Goal: Task Accomplishment & Management: Use online tool/utility

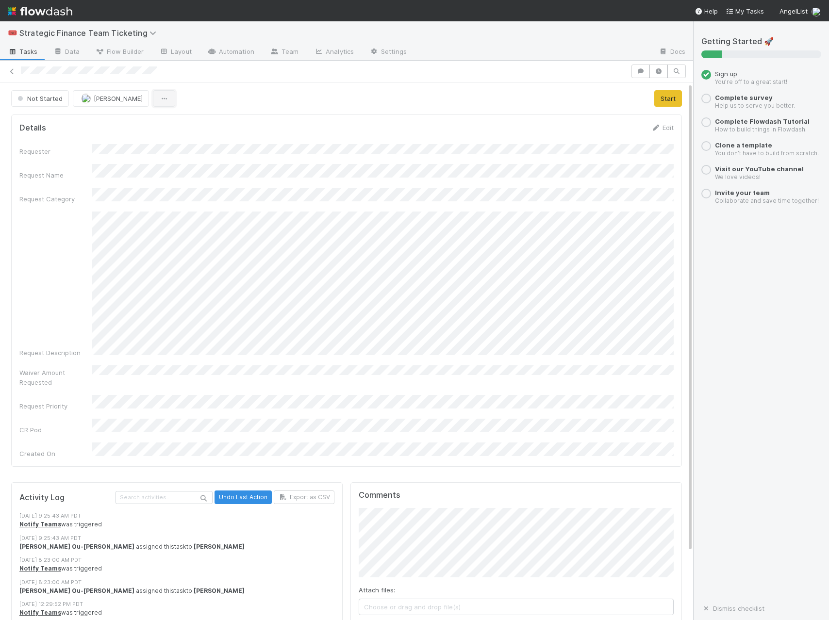
click at [153, 93] on button "button" at bounding box center [164, 98] width 22 height 16
click at [364, 137] on div "Duplicate Delete" at bounding box center [414, 310] width 829 height 620
click at [668, 100] on button "Start" at bounding box center [668, 98] width 28 height 16
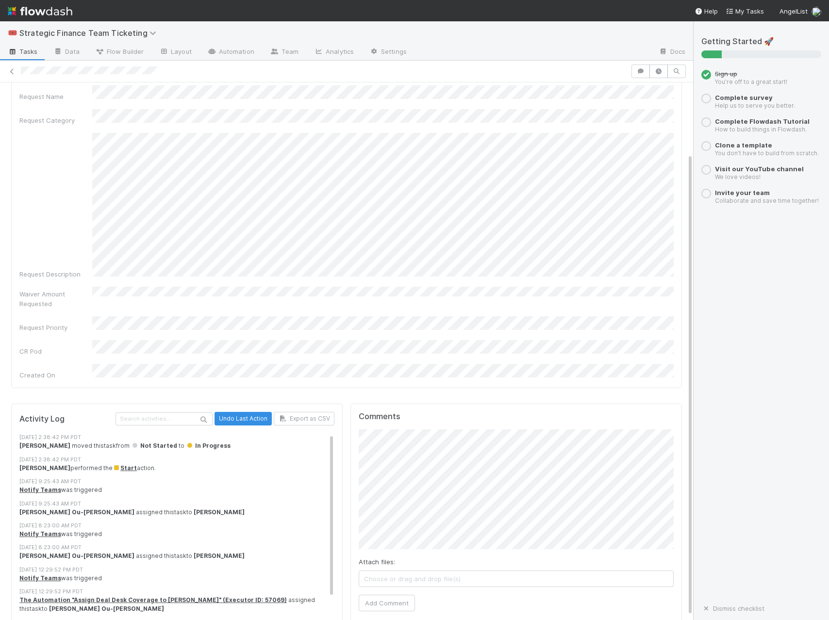
scroll to position [86, 0]
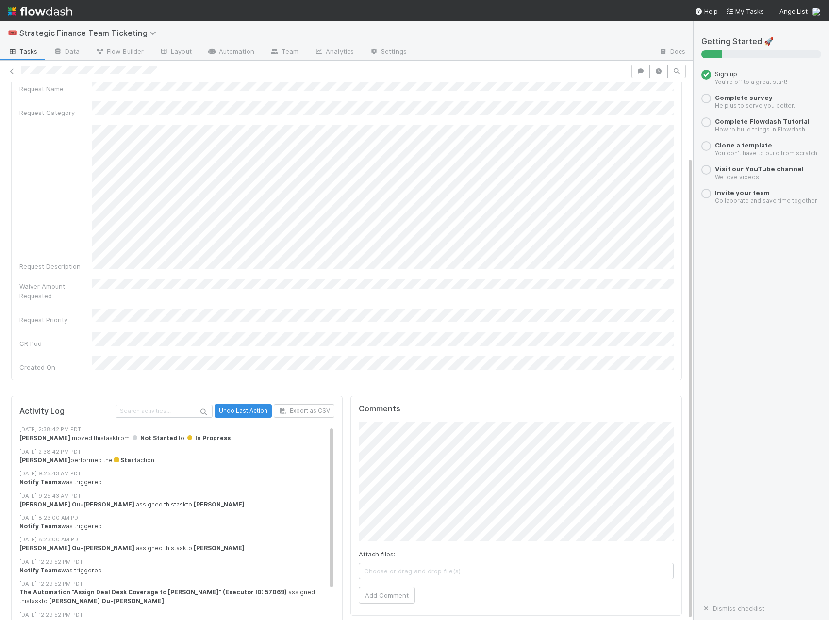
click at [406, 563] on span "Choose or drag and drop file(s)" at bounding box center [516, 571] width 314 height 16
type input "[URL][DOMAIN_NAME]"
click at [574, 433] on div "[URL][DOMAIN_NAME] Show link as button Ok" at bounding box center [493, 439] width 175 height 47
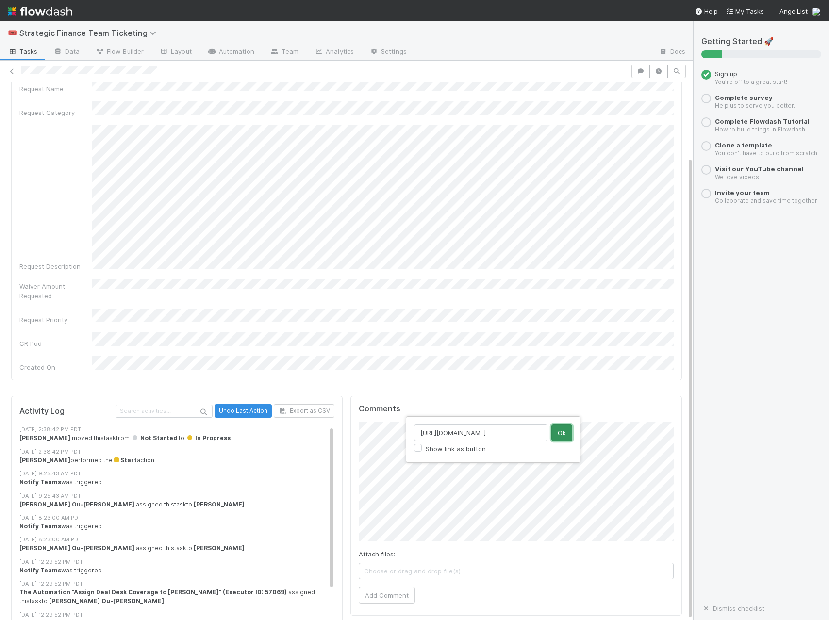
click at [552, 433] on button "Ok" at bounding box center [561, 432] width 21 height 16
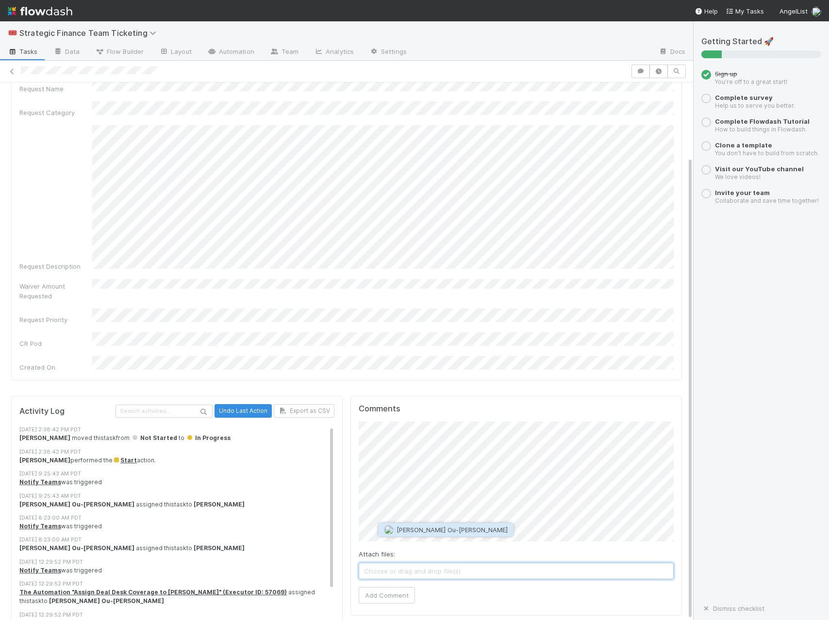
click at [447, 524] on button "[PERSON_NAME] Ou-[PERSON_NAME]" at bounding box center [445, 530] width 135 height 14
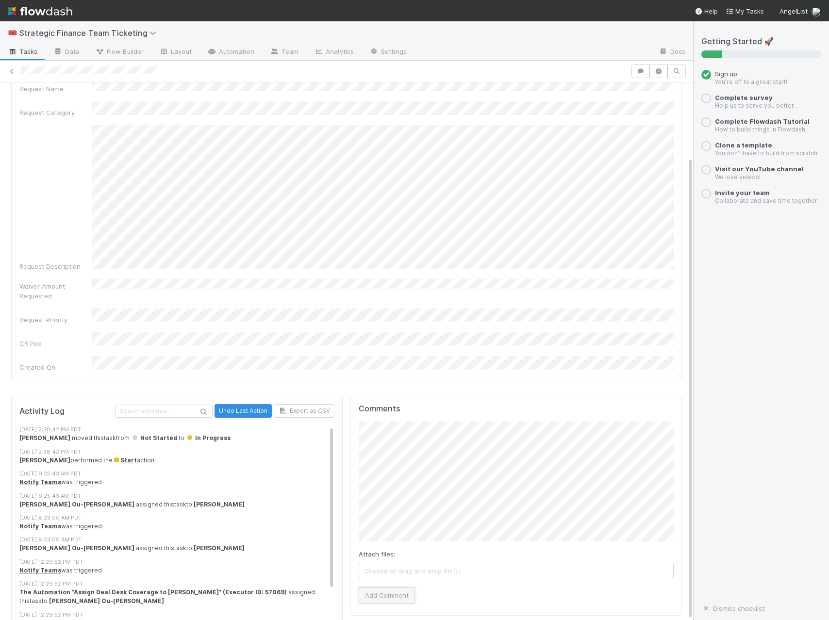
click at [388, 587] on button "Add Comment" at bounding box center [386, 595] width 56 height 16
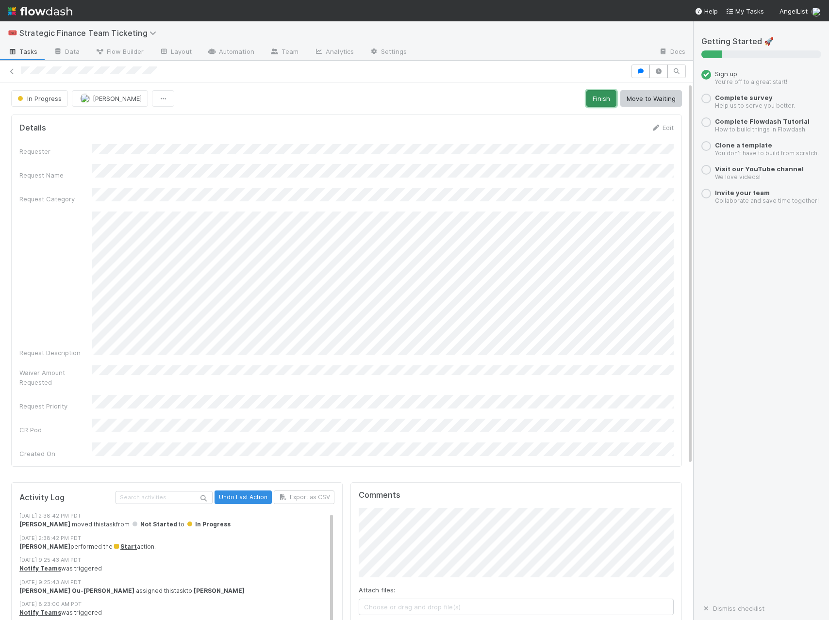
click at [596, 100] on button "Finish" at bounding box center [601, 98] width 30 height 16
click at [13, 72] on icon at bounding box center [12, 71] width 10 height 6
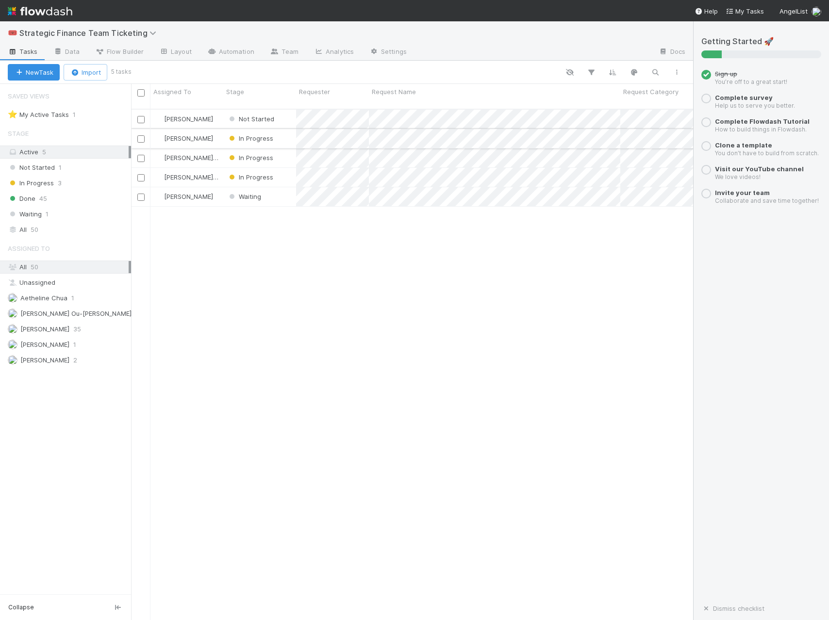
click at [216, 131] on div "[PERSON_NAME]" at bounding box center [186, 138] width 73 height 19
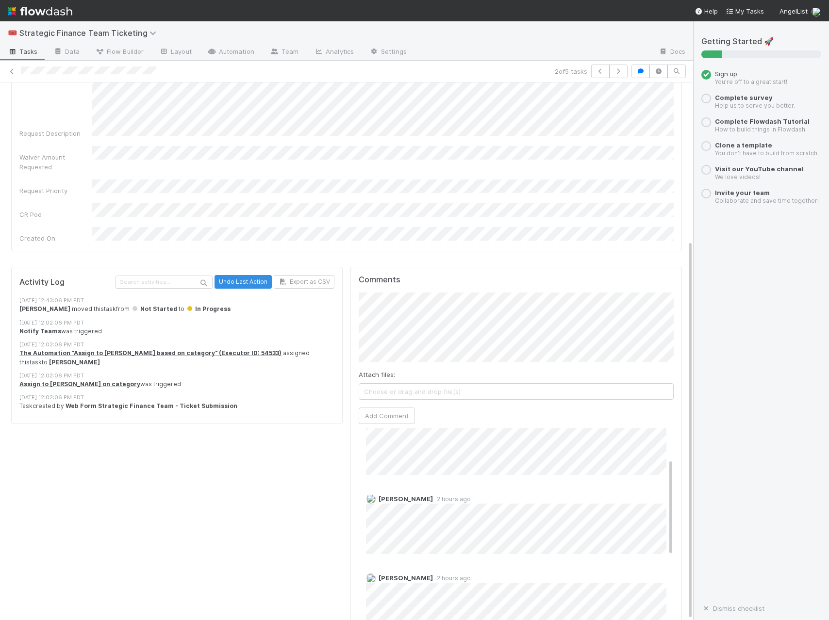
scroll to position [193, 0]
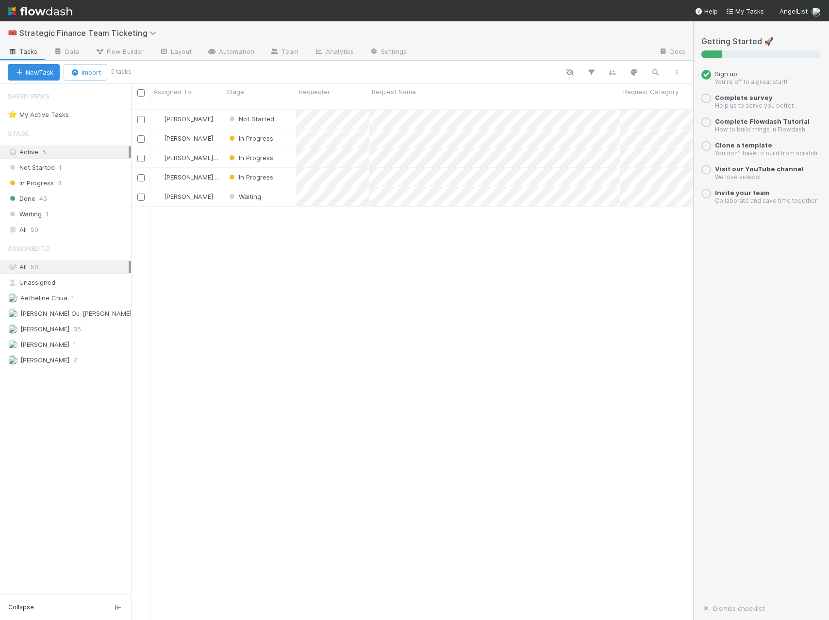
scroll to position [519, 562]
click at [205, 110] on div "[PERSON_NAME]" at bounding box center [186, 119] width 73 height 19
click at [78, 193] on div "Done 45" at bounding box center [69, 199] width 123 height 12
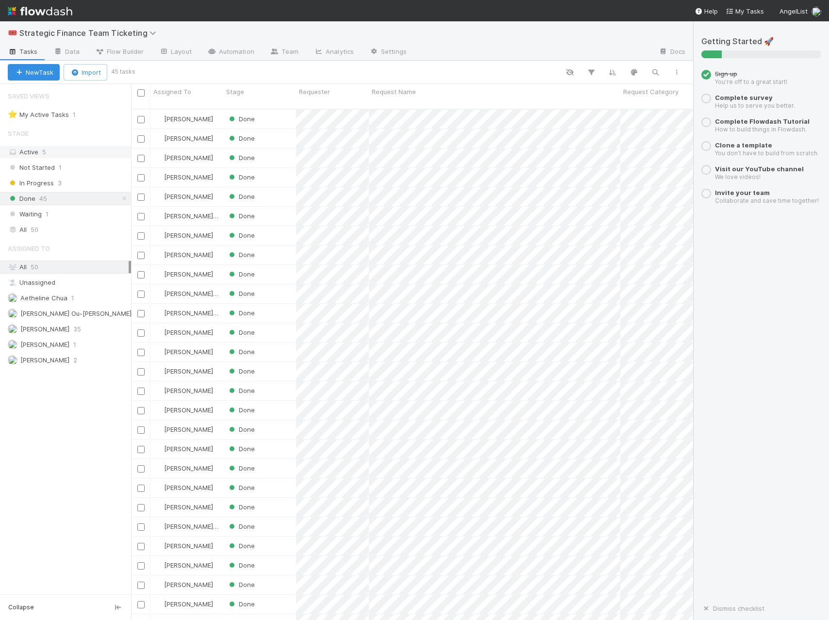
scroll to position [519, 562]
click at [279, 113] on div "Done" at bounding box center [259, 119] width 73 height 19
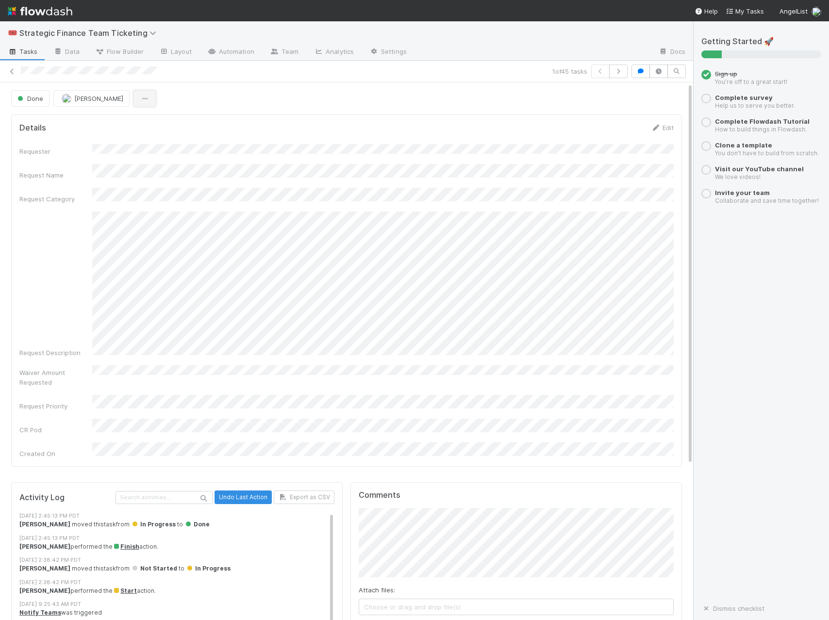
click at [140, 96] on icon "button" at bounding box center [145, 99] width 10 height 6
click at [163, 95] on div "Duplicate Delete" at bounding box center [414, 310] width 829 height 620
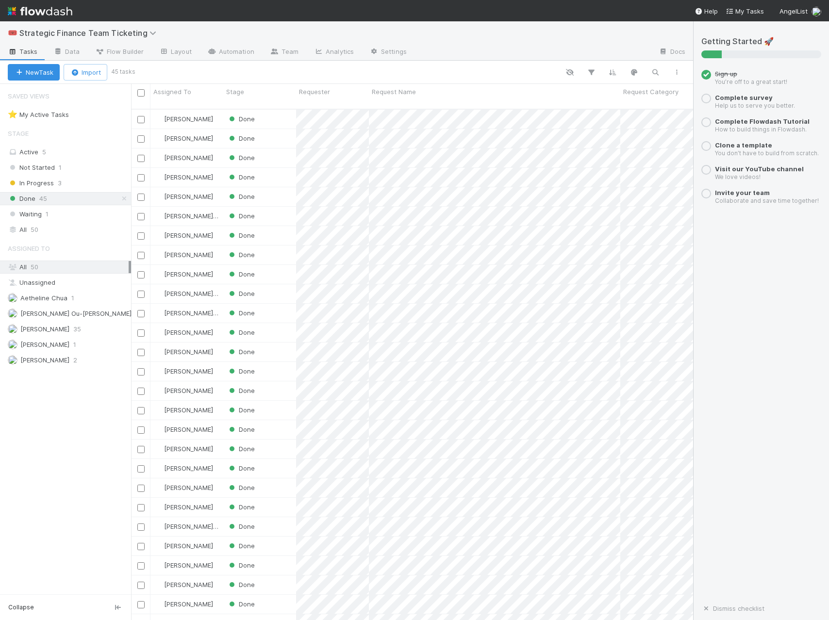
scroll to position [519, 562]
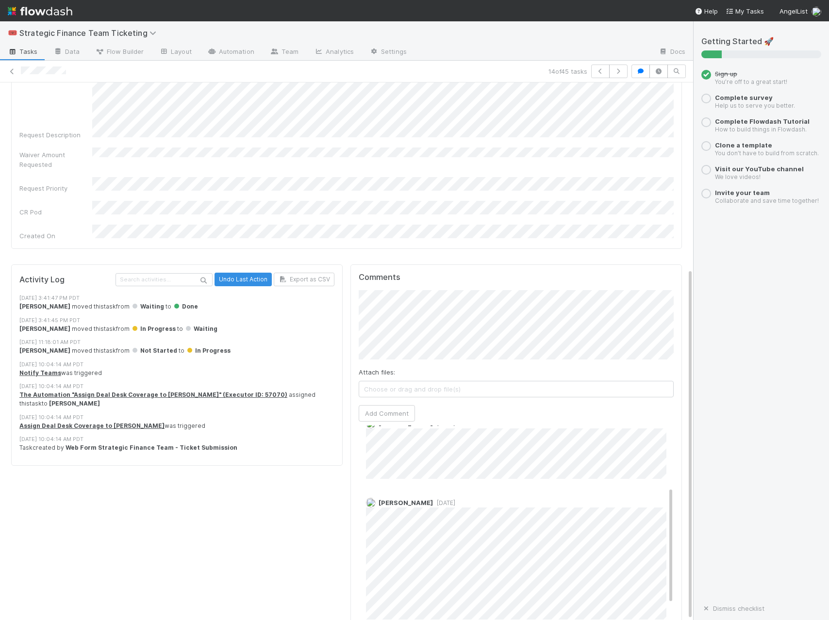
scroll to position [127, 0]
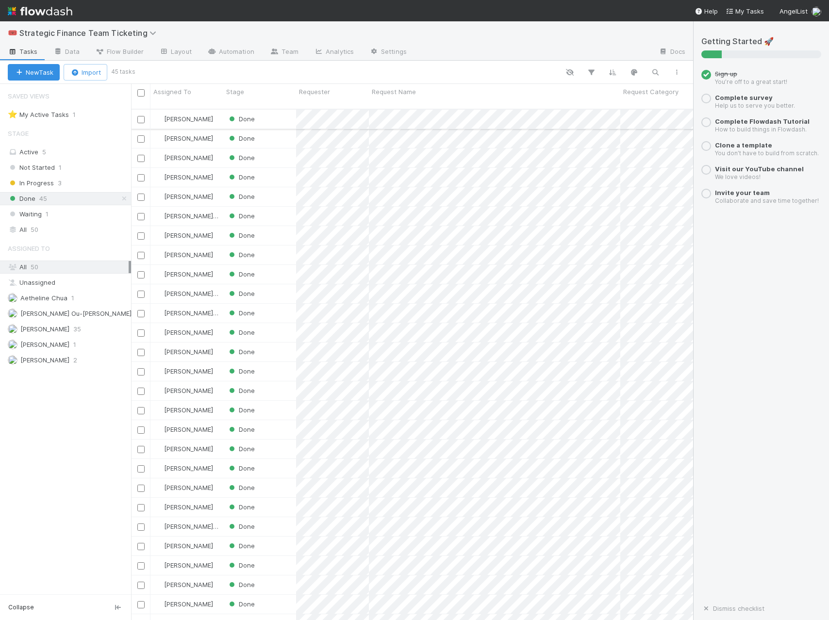
click at [215, 110] on div "[PERSON_NAME]" at bounding box center [186, 119] width 73 height 19
